Goal: Transaction & Acquisition: Purchase product/service

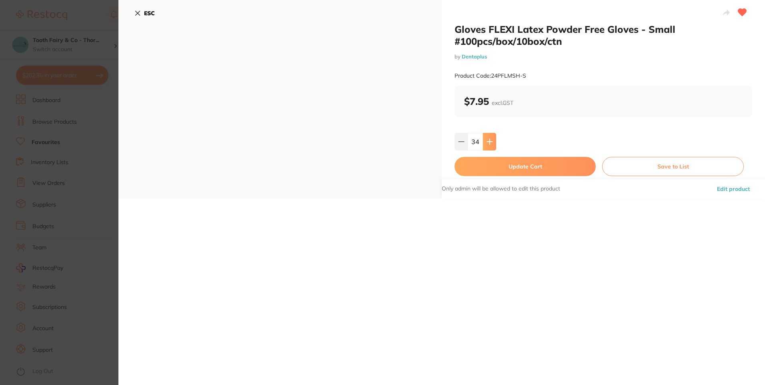
click at [488, 136] on button at bounding box center [489, 142] width 13 height 18
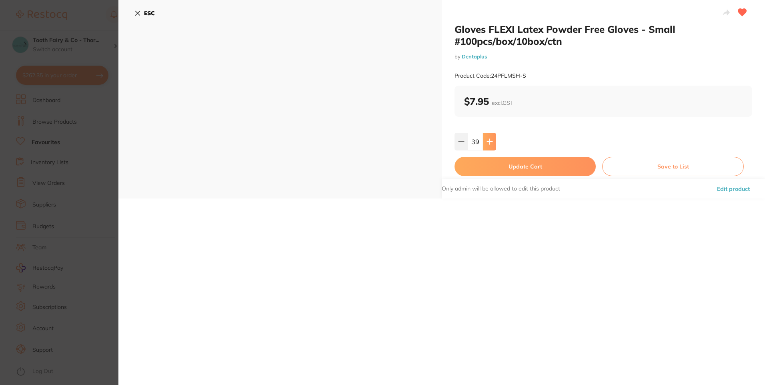
click at [488, 136] on button at bounding box center [489, 142] width 13 height 18
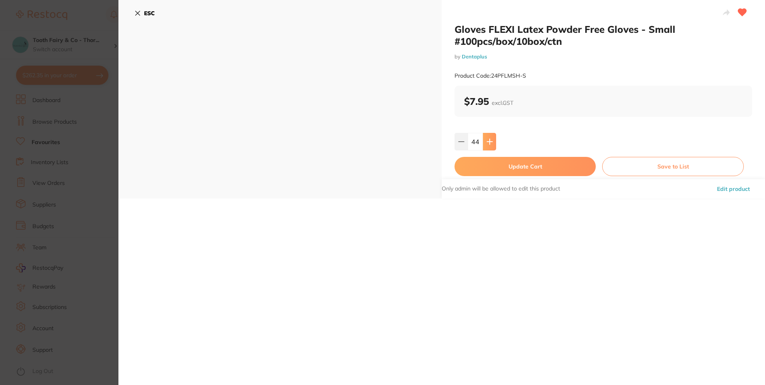
click at [488, 136] on button at bounding box center [489, 142] width 13 height 18
type input "48"
